Goal: Task Accomplishment & Management: Use online tool/utility

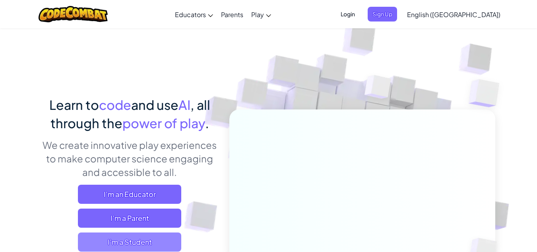
click at [153, 235] on span "I'm a Student" at bounding box center [129, 241] width 103 height 19
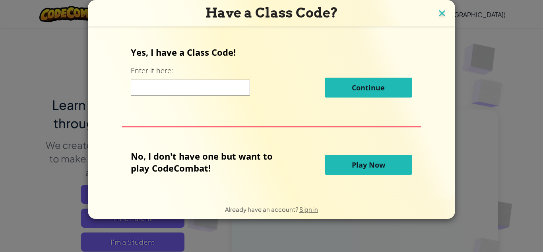
click at [440, 18] on img at bounding box center [442, 14] width 10 height 12
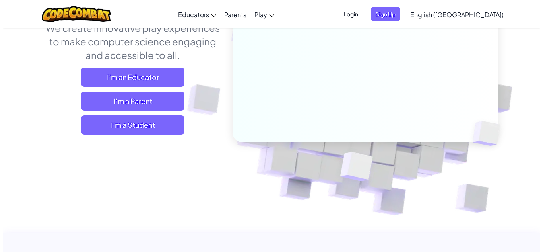
scroll to position [117, 0]
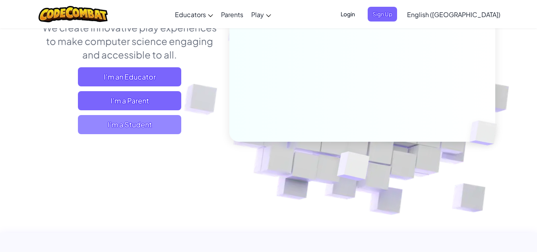
click at [169, 120] on span "I'm a Student" at bounding box center [129, 124] width 103 height 19
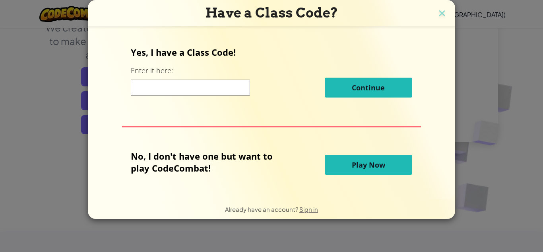
click at [366, 167] on span "Play Now" at bounding box center [368, 165] width 33 height 10
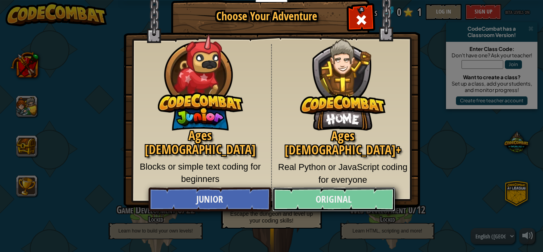
click at [313, 191] on link "Original" at bounding box center [333, 199] width 122 height 24
click at [313, 191] on div "Kithgard Dungeon 0 / 50 Play Escape the dungeon and level up your coding skills!" at bounding box center [272, 186] width 126 height 91
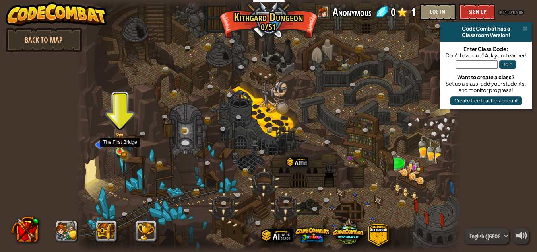
click at [121, 145] on img at bounding box center [119, 142] width 5 height 5
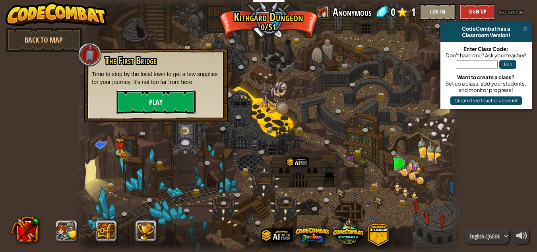
click at [177, 103] on button "Play" at bounding box center [155, 102] width 79 height 24
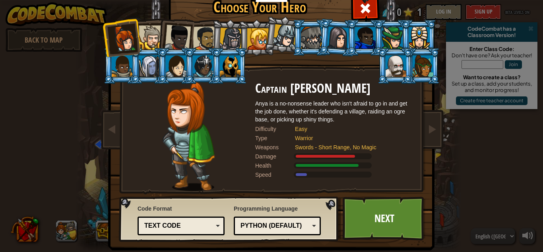
click at [201, 226] on div "Text code" at bounding box center [178, 225] width 69 height 9
click at [205, 209] on div "Code Format Text code Blocks and code Blocks Blocks (Icons) Text code Blocks - …" at bounding box center [181, 219] width 87 height 35
click at [251, 221] on div "Python (Default)" at bounding box center [274, 225] width 69 height 9
click at [301, 213] on div "Programming Language Python (Default) JavaScript Lua C++ Java (Experimental) Py…" at bounding box center [277, 219] width 87 height 35
click at [378, 213] on link "Next" at bounding box center [384, 218] width 83 height 44
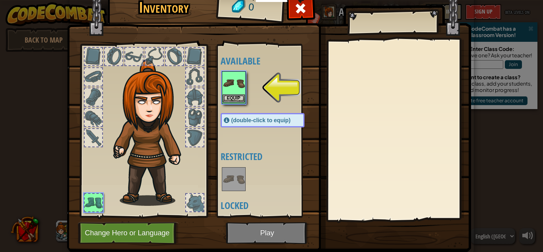
click at [230, 93] on img at bounding box center [234, 83] width 22 height 22
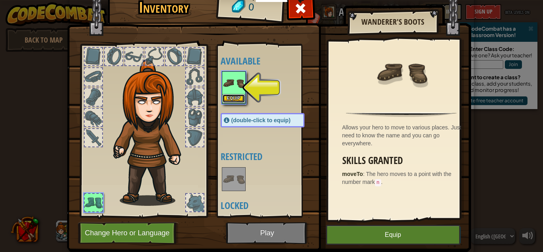
click at [234, 96] on button "Equip" at bounding box center [234, 98] width 22 height 8
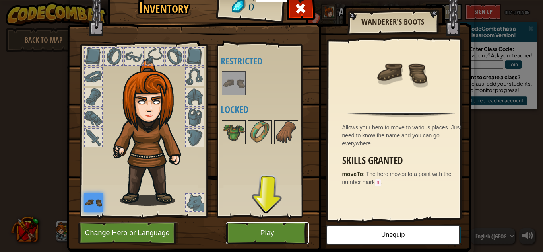
click at [260, 234] on button "Play" at bounding box center [267, 233] width 83 height 22
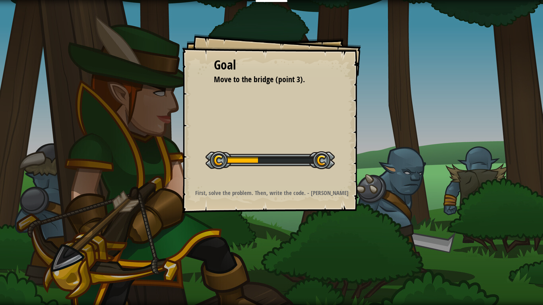
click at [245, 159] on div at bounding box center [269, 160] width 129 height 18
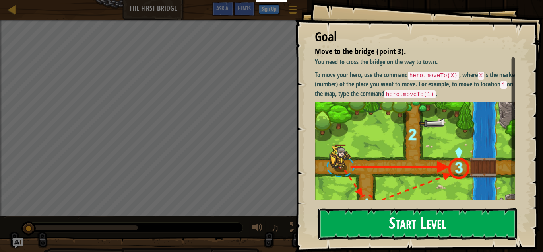
click at [381, 214] on button "Start Level" at bounding box center [417, 223] width 198 height 31
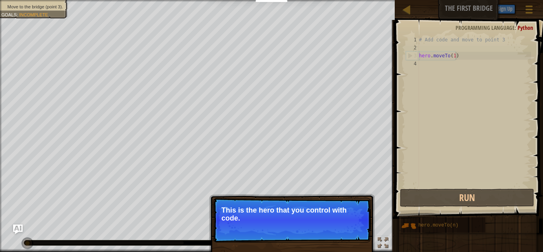
click at [455, 56] on div "# Add code and move to point 3 hero . moveTo ( 1 )" at bounding box center [474, 119] width 114 height 167
click at [346, 227] on button "Continue" at bounding box center [347, 228] width 33 height 10
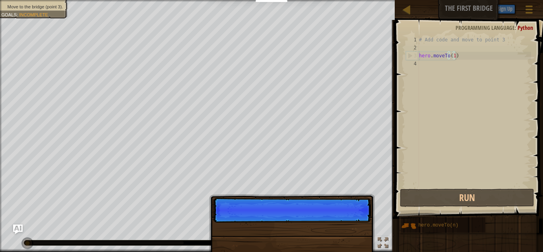
scroll to position [4, 3]
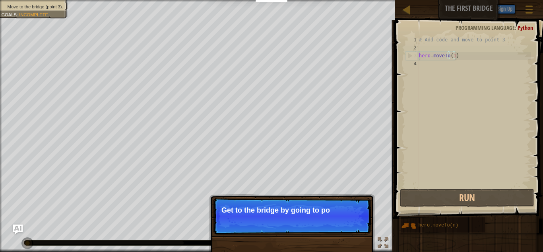
click at [346, 227] on p "Skip (esc) Continue Get to the bridge by going to po" at bounding box center [292, 216] width 158 height 37
click at [346, 227] on p "Skip (esc) Continue Get to the bridge by going to point 3 on" at bounding box center [292, 216] width 158 height 37
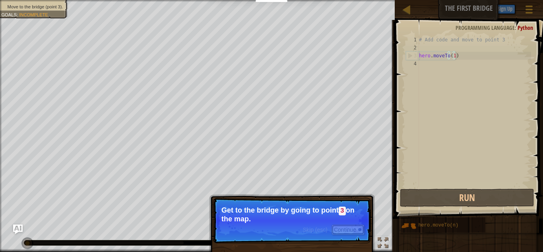
click at [349, 231] on button "Continue" at bounding box center [347, 229] width 33 height 10
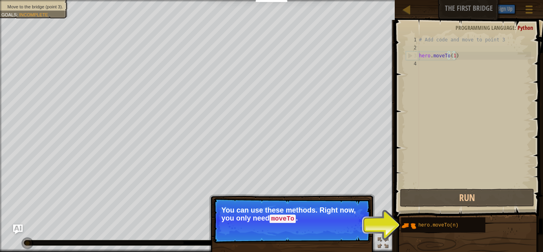
click at [335, 232] on button "Continue" at bounding box center [347, 229] width 33 height 10
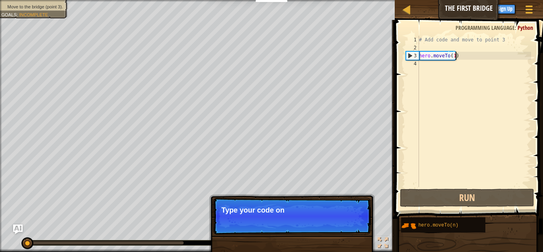
click at [342, 231] on p "Skip (esc) Continue Type your code on" at bounding box center [292, 216] width 158 height 37
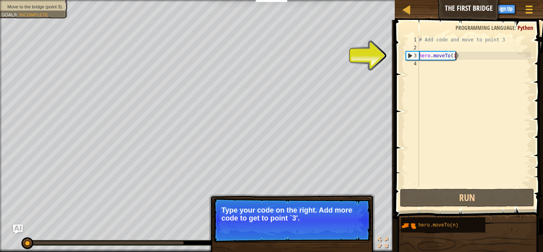
click at [454, 56] on div "# Add code and move to point 3 hero . moveTo ( 1 )" at bounding box center [474, 119] width 114 height 167
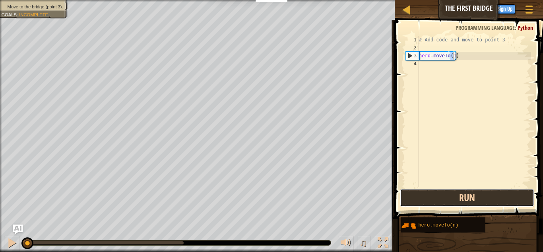
click at [472, 194] on button "Run" at bounding box center [467, 197] width 134 height 18
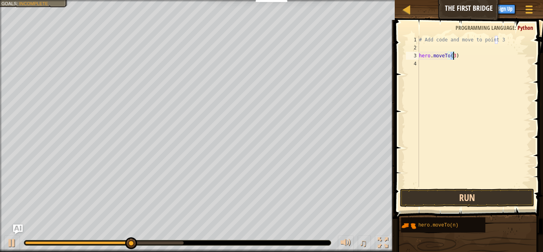
type textarea "hero.moveTo(3)"
click at [477, 201] on button "Run" at bounding box center [467, 197] width 134 height 18
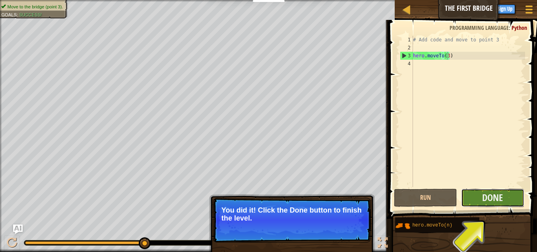
click at [501, 206] on button "Done" at bounding box center [492, 197] width 63 height 18
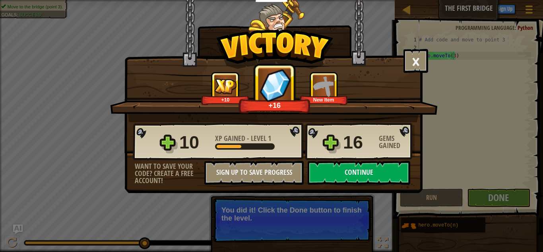
click at [323, 153] on div "10 XP Gained - Level 1 16 Gems Gained" at bounding box center [274, 141] width 282 height 38
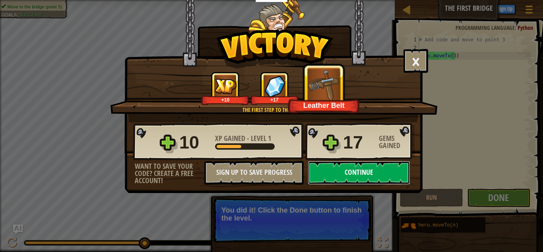
click at [330, 168] on button "Continue" at bounding box center [359, 173] width 103 height 24
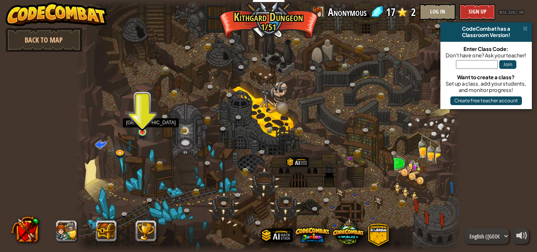
click at [145, 130] on img at bounding box center [142, 122] width 9 height 21
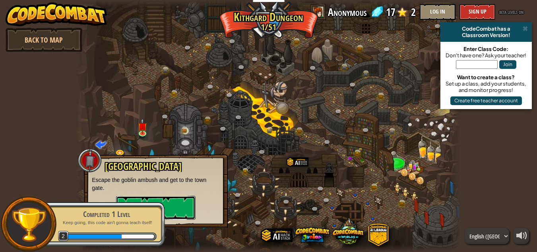
click at [178, 209] on button "Play" at bounding box center [155, 208] width 79 height 24
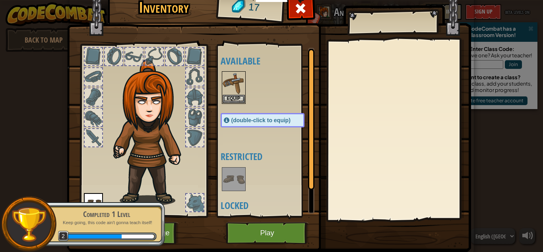
click at [180, 221] on img at bounding box center [269, 107] width 404 height 289
click at [241, 224] on button "Play" at bounding box center [267, 233] width 83 height 22
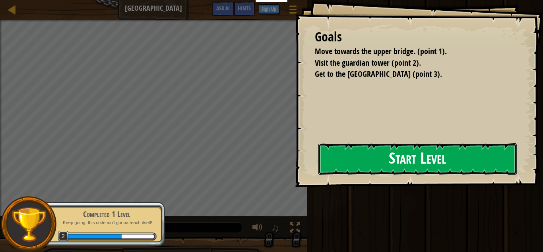
click at [360, 147] on button "Start Level" at bounding box center [417, 158] width 198 height 31
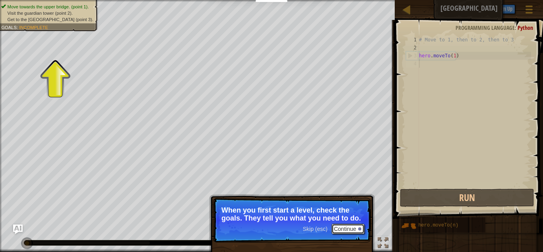
click at [340, 227] on button "Continue" at bounding box center [347, 228] width 33 height 10
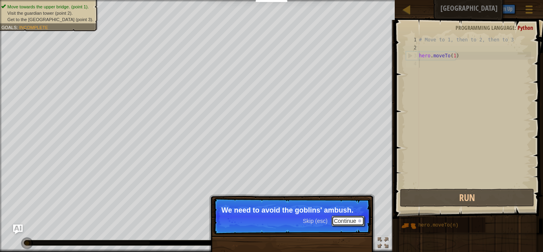
drag, startPoint x: 340, startPoint y: 227, endPoint x: 334, endPoint y: 221, distance: 8.4
click at [334, 221] on button "Continue" at bounding box center [347, 220] width 33 height 10
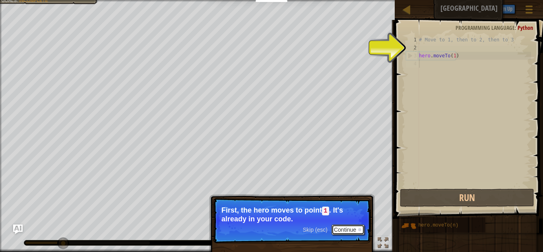
click at [350, 229] on button "Continue" at bounding box center [347, 229] width 33 height 10
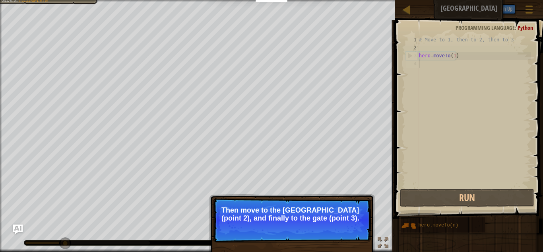
click at [350, 229] on button "Continue" at bounding box center [347, 228] width 33 height 10
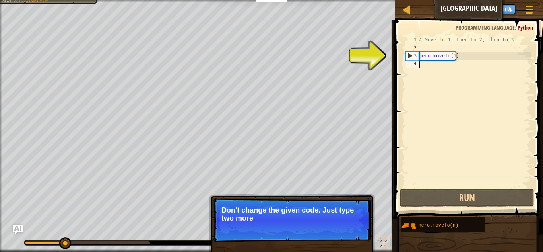
click at [453, 56] on div "# Move to 1, then to 2, then to 3 hero . moveTo ( 1 )" at bounding box center [474, 119] width 114 height 167
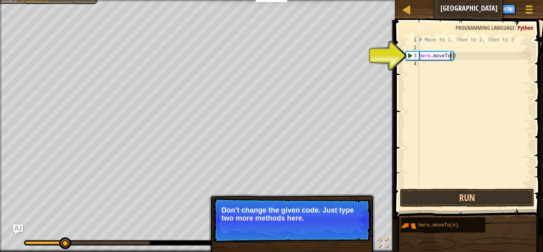
scroll to position [4, 3]
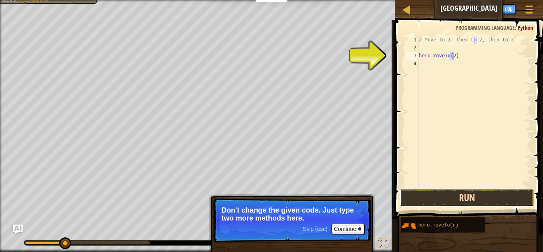
click at [457, 200] on button "Run" at bounding box center [467, 197] width 134 height 18
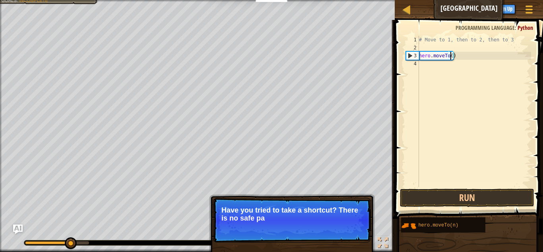
type textarea "hero.moveTo(1)"
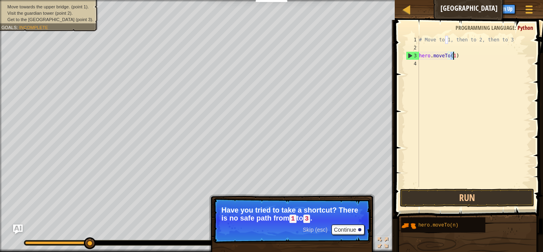
click at [465, 54] on div "# Move to 1, then to 2, then to 3 hero . moveTo ( 1 )" at bounding box center [474, 119] width 114 height 167
click at [436, 64] on div "# Move to 1, then to 2, then to 3 hero . moveTo ( 1 )" at bounding box center [474, 119] width 114 height 167
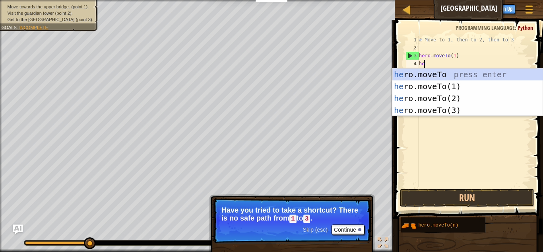
scroll to position [4, 0]
click at [428, 71] on div "hero .moveTo press enter hero .moveTo(1) press enter hero .moveTo(2) press ente…" at bounding box center [467, 104] width 150 height 72
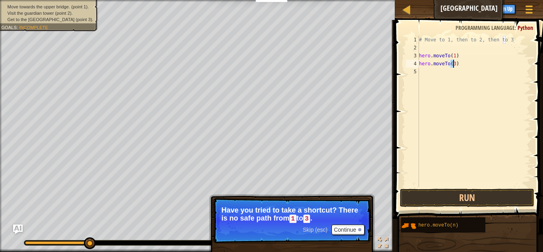
type textarea "hero.moveTo(2)"
click at [458, 183] on div "# Move to 1, then to 2, then to 3 hero . moveTo ( 1 ) hero . moveTo ( 2 )" at bounding box center [474, 119] width 114 height 167
click at [439, 201] on button "Run" at bounding box center [467, 197] width 134 height 18
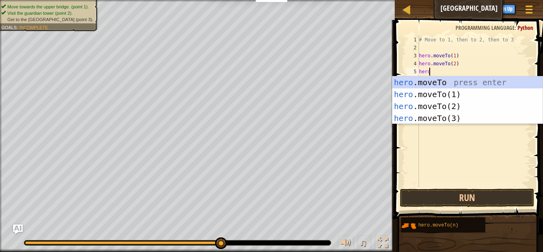
scroll to position [4, 1]
click at [414, 116] on div "hero. moveTo press enter hero. moveTo(1) press enter hero. moveTo(2) press ente…" at bounding box center [467, 112] width 150 height 72
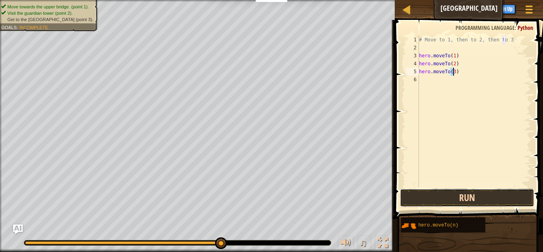
click at [471, 198] on button "Run" at bounding box center [467, 197] width 134 height 18
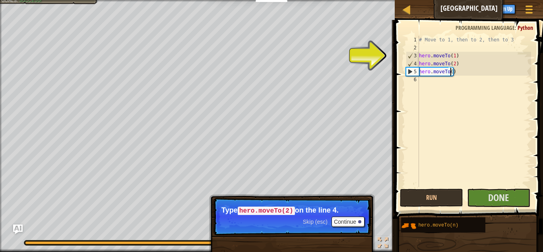
type textarea "hero.moveTo(4)"
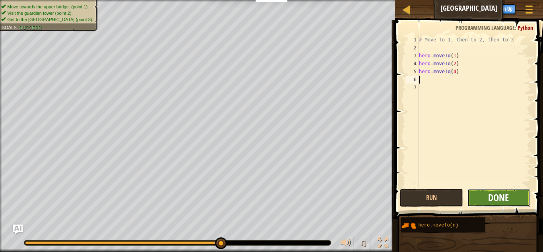
click at [501, 200] on span "Done" at bounding box center [498, 197] width 21 height 13
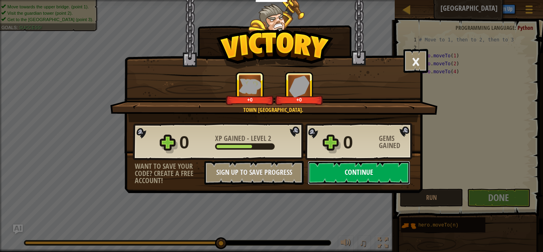
click at [352, 176] on button "Continue" at bounding box center [359, 173] width 103 height 24
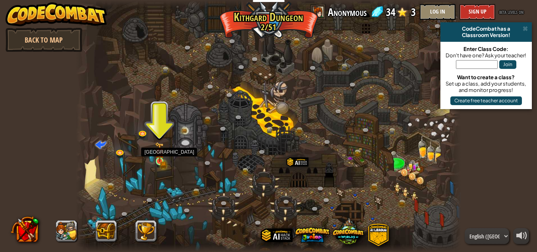
click at [162, 157] on img at bounding box center [159, 152] width 9 height 20
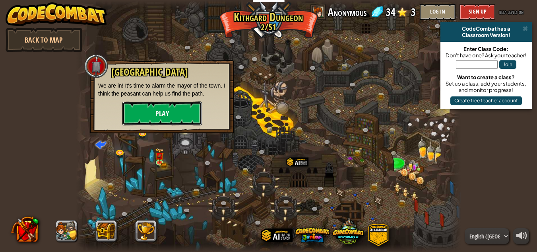
click at [159, 120] on button "Play" at bounding box center [161, 113] width 79 height 24
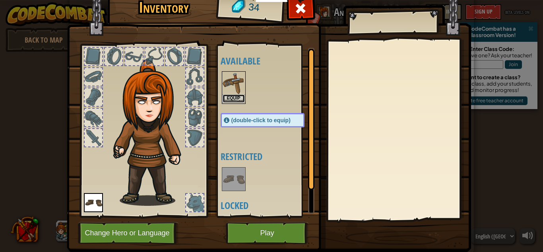
click at [225, 99] on button "Equip" at bounding box center [234, 98] width 22 height 8
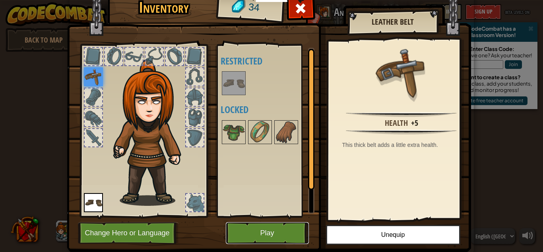
click at [298, 234] on button "Play" at bounding box center [267, 233] width 83 height 22
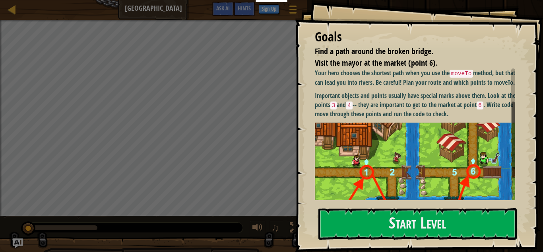
scroll to position [91, 0]
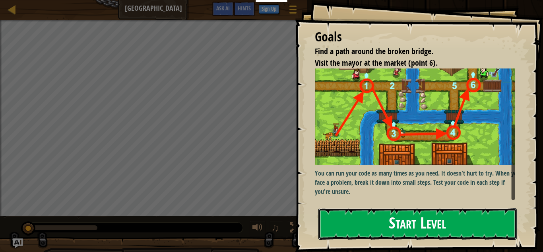
click at [376, 217] on button "Start Level" at bounding box center [417, 223] width 198 height 31
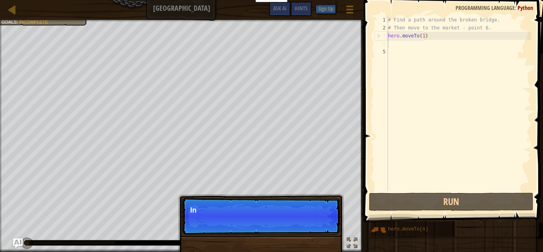
click at [403, 46] on div "# Find a path around the broken bridge. # Then move to the market - point 6. he…" at bounding box center [458, 111] width 145 height 191
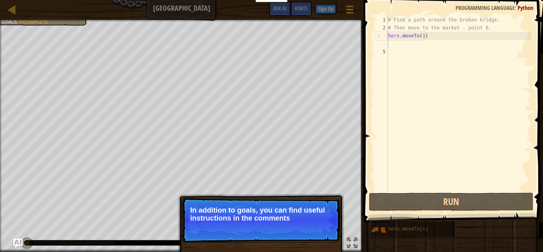
click at [324, 241] on p "Skip (esc) Continue In addition to goals, you can find useful instructions in t…" at bounding box center [261, 220] width 158 height 45
click at [317, 231] on button "Continue" at bounding box center [316, 228] width 33 height 10
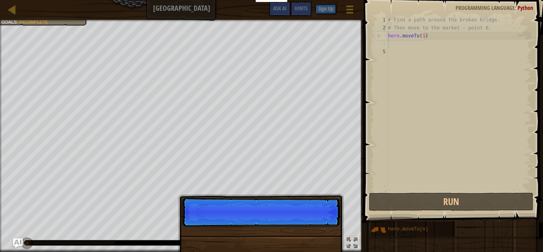
scroll to position [4, 0]
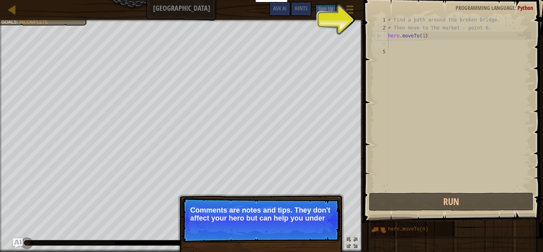
click at [324, 231] on p "Skip (esc) Continue Comments are notes and tips. They don't affect your hero bu…" at bounding box center [261, 220] width 158 height 45
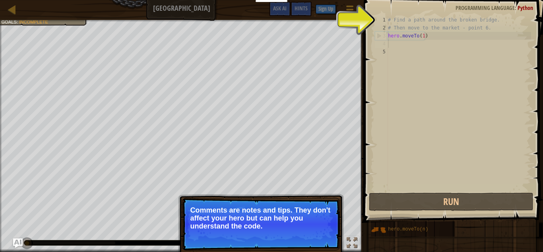
click at [325, 244] on p "Skip (esc) Continue Comments are notes and tips. They don't affect your hero bu…" at bounding box center [261, 224] width 158 height 52
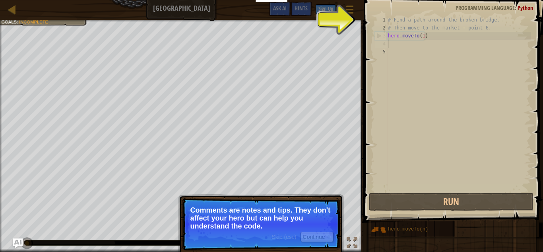
click at [331, 242] on p "Skip (esc) Continue Comments are notes and tips. They don't affect your hero bu…" at bounding box center [261, 224] width 158 height 52
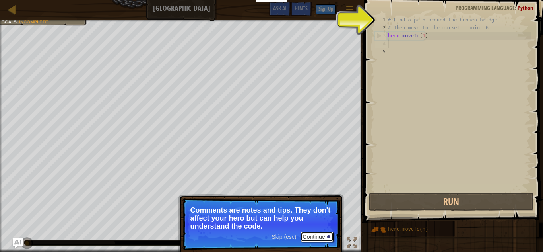
click at [330, 240] on button "Continue" at bounding box center [316, 236] width 33 height 10
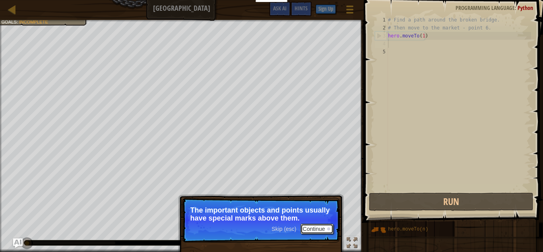
click at [329, 230] on button "Continue" at bounding box center [316, 228] width 33 height 10
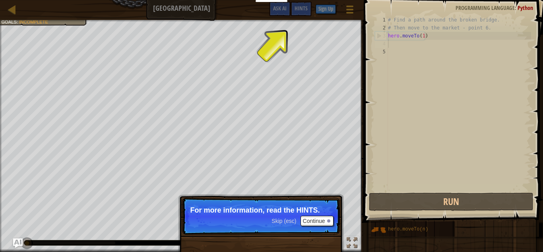
click at [286, 217] on div "Skip (esc) Continue" at bounding box center [302, 220] width 62 height 10
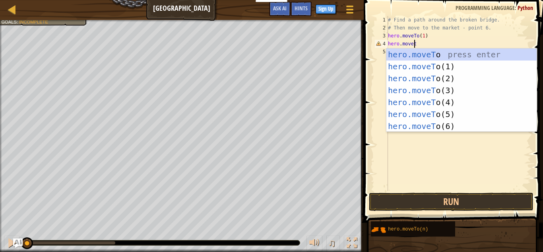
scroll to position [4, 2]
click at [489, 80] on div "hero.moveTo press enter hero.moveTo (1) press enter hero.moveTo (2) press enter…" at bounding box center [461, 101] width 150 height 107
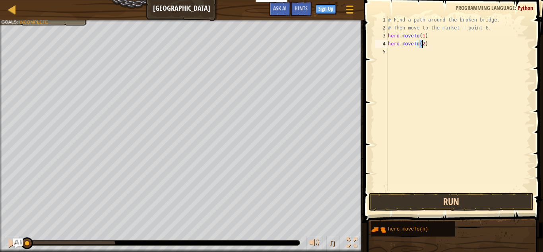
type textarea "hero.moveTo(2)"
click at [445, 199] on button "Run" at bounding box center [451, 201] width 165 height 18
